Goal: Navigation & Orientation: Find specific page/section

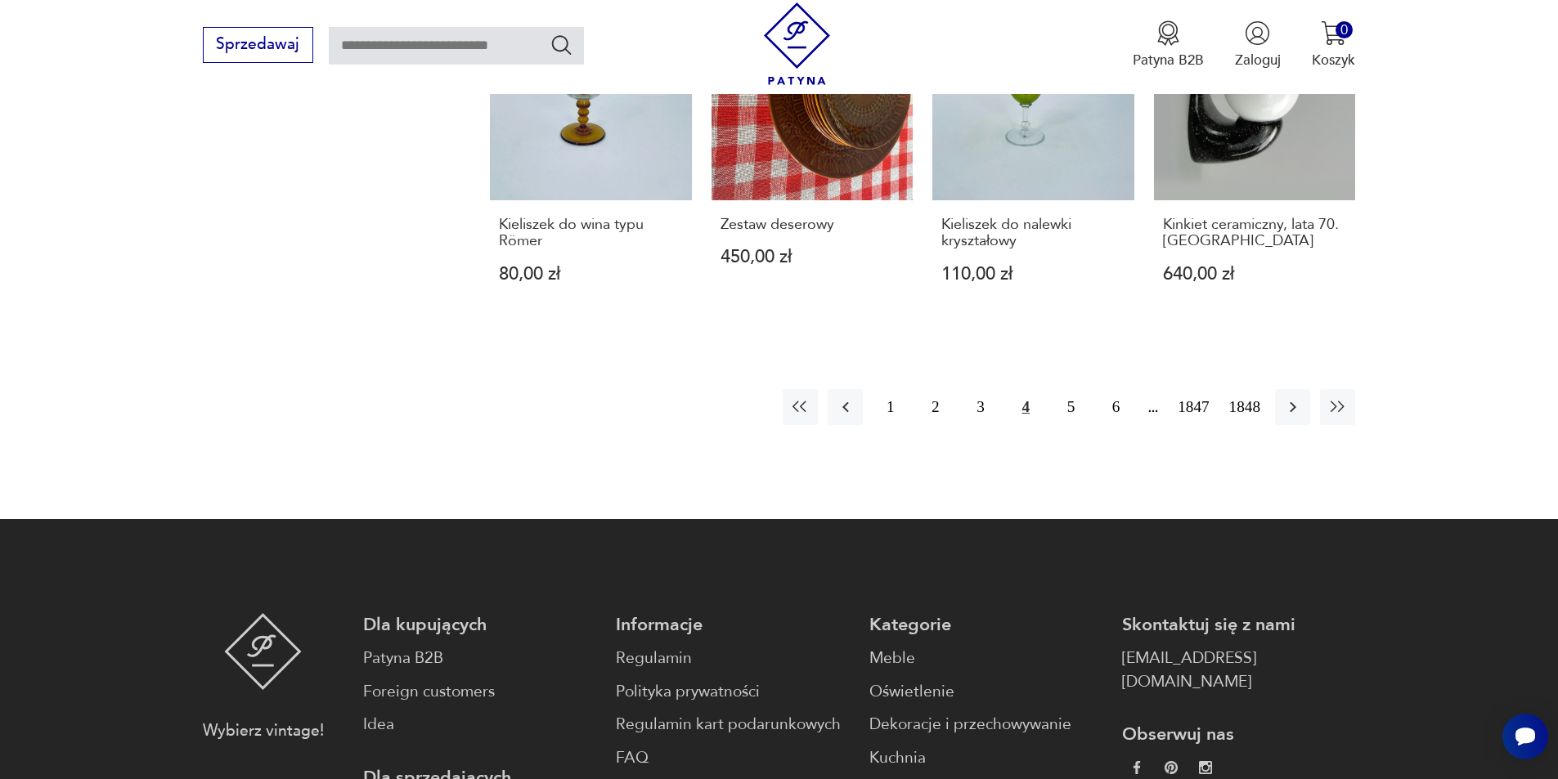
scroll to position [1704, 0]
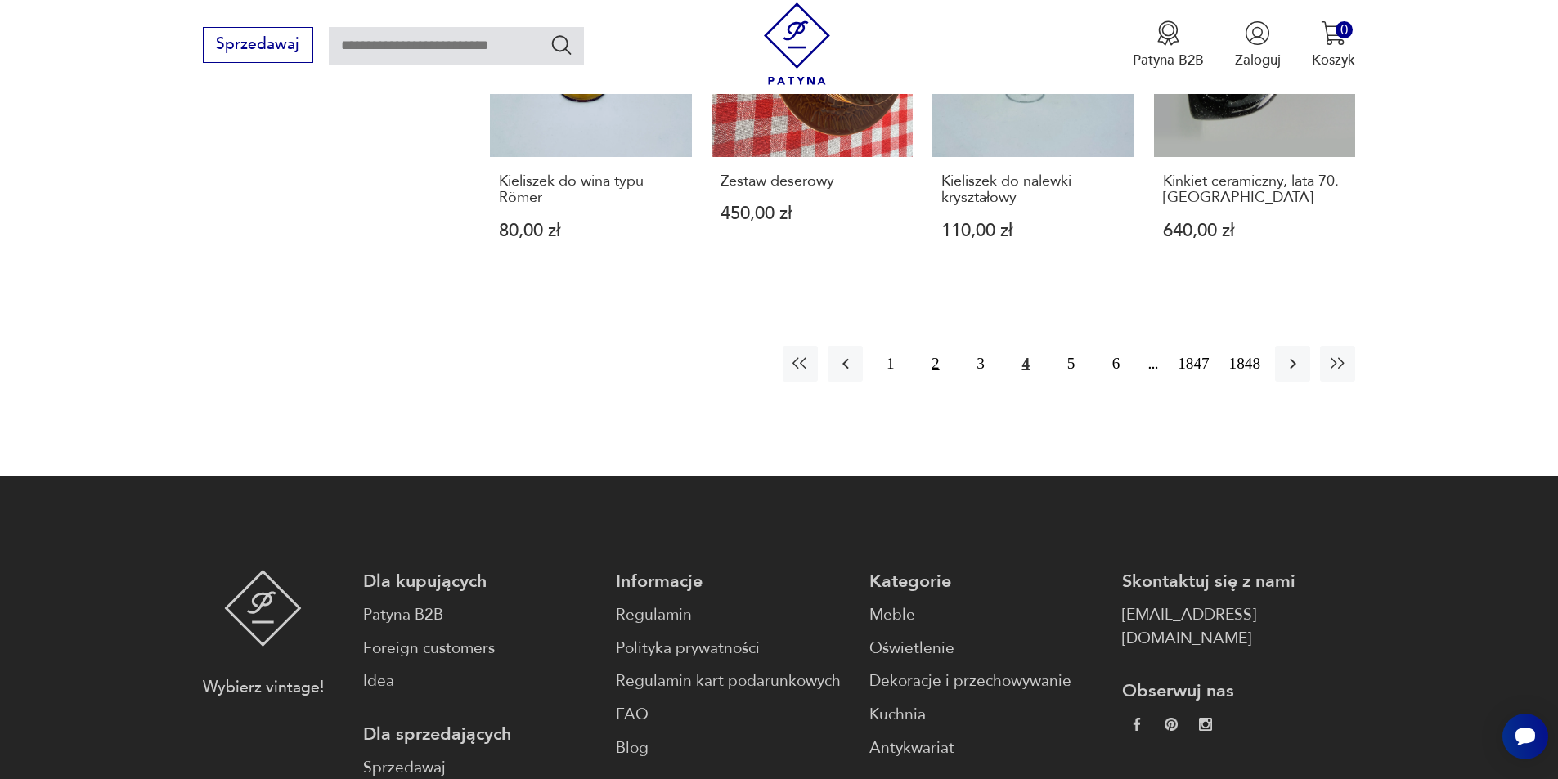
click at [941, 368] on button "2" at bounding box center [935, 363] width 35 height 35
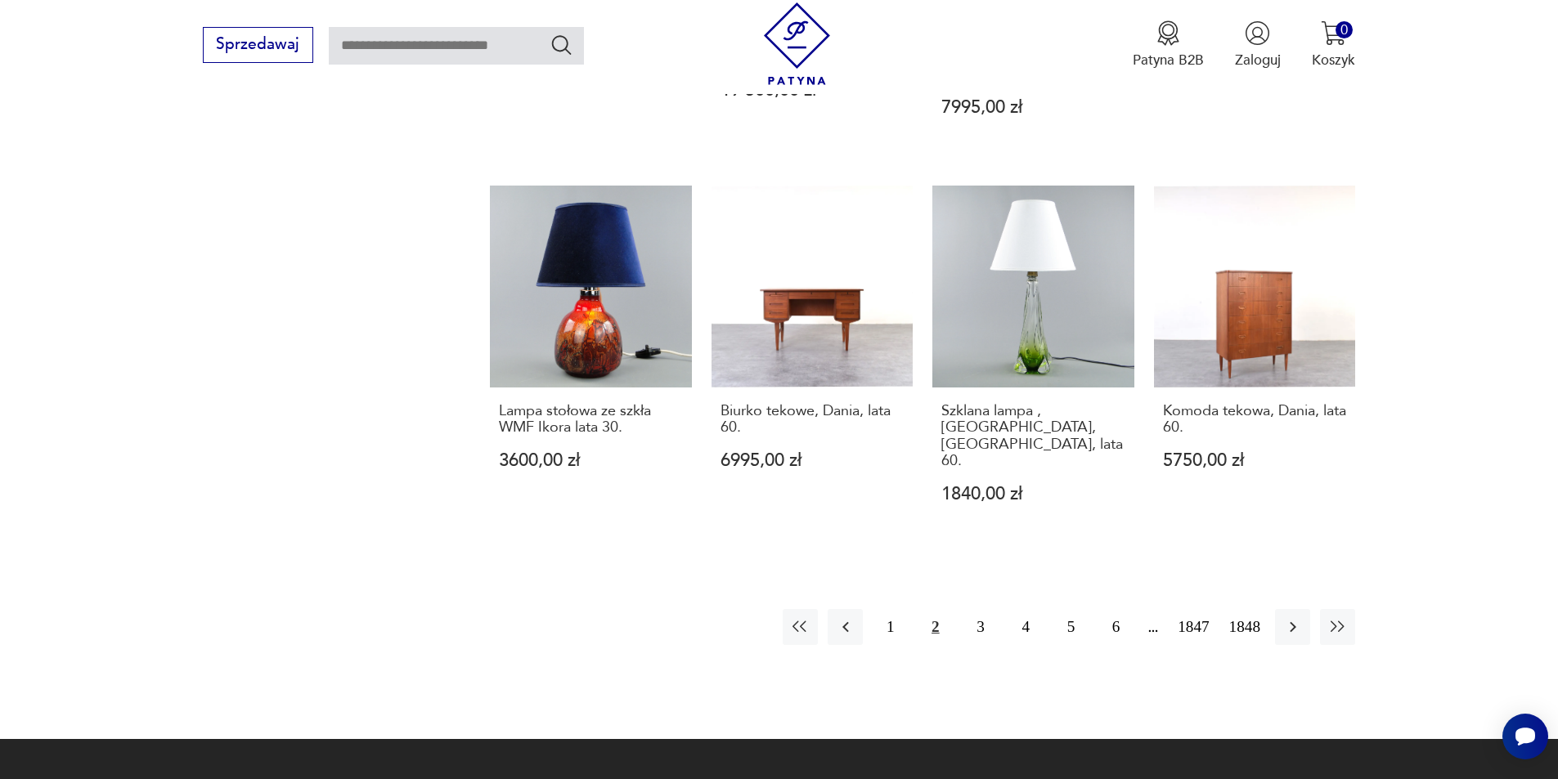
scroll to position [1651, 0]
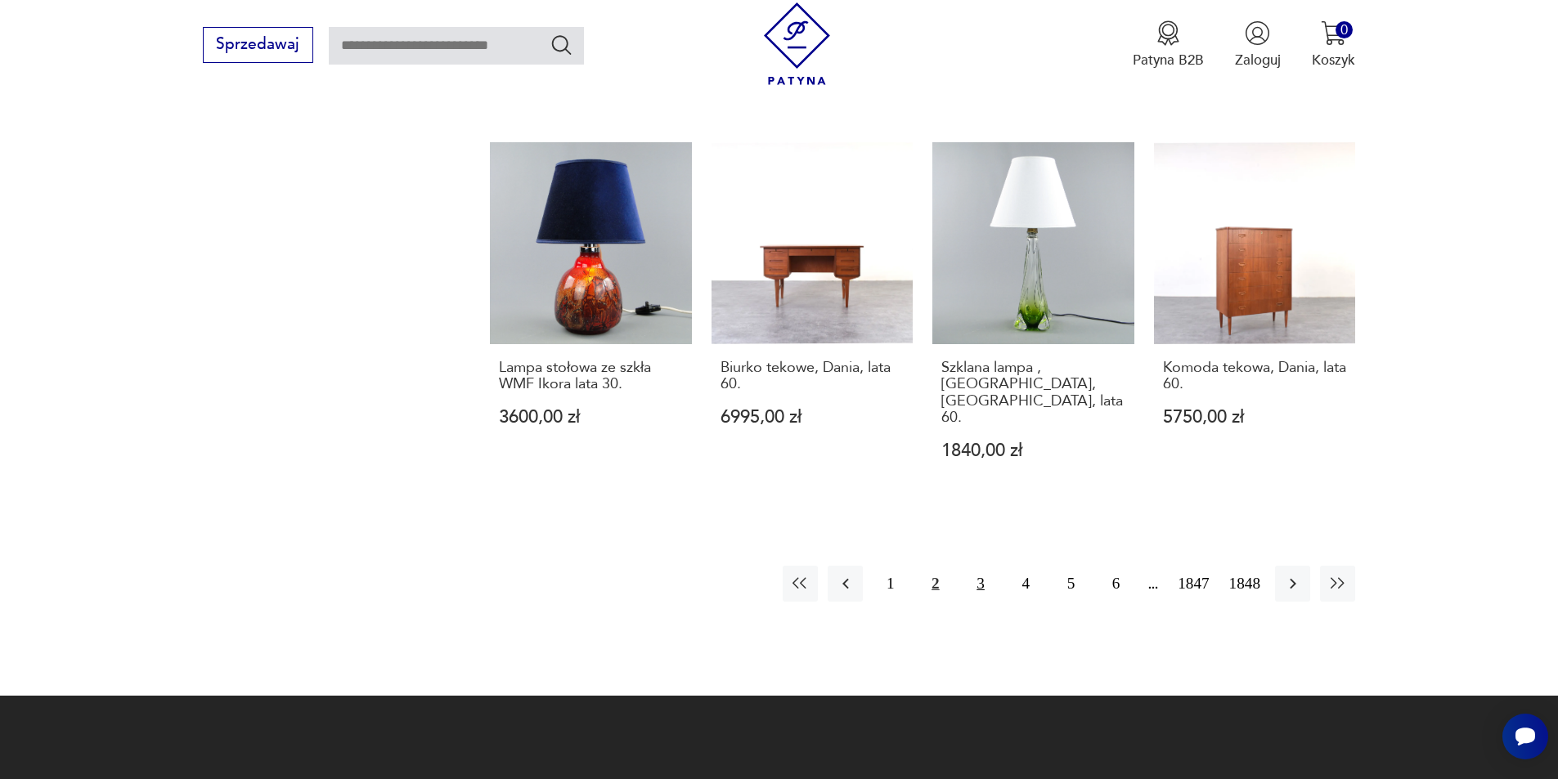
click at [982, 566] on button "3" at bounding box center [980, 583] width 35 height 35
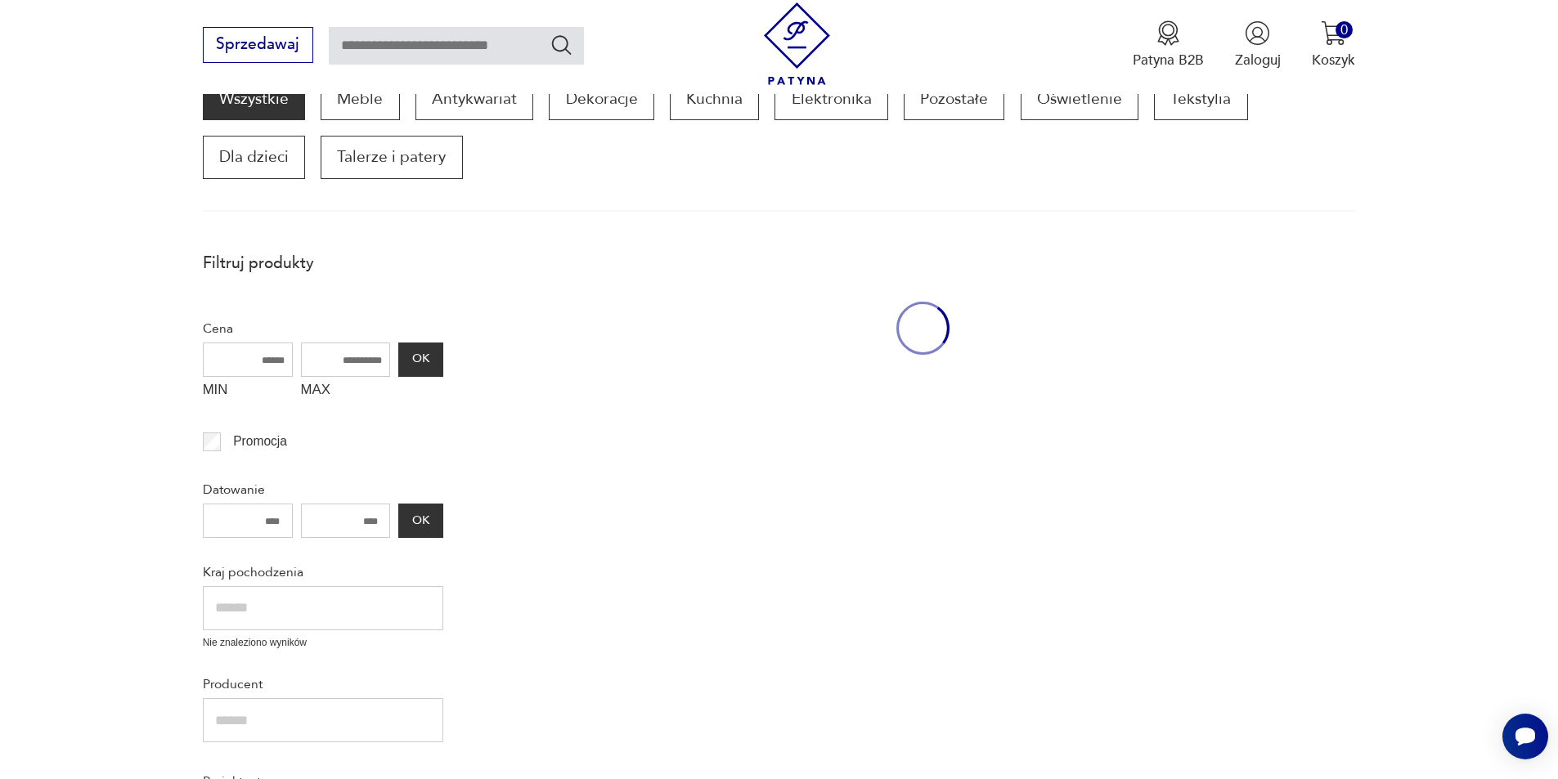
scroll to position [277, 0]
